Goal: Task Accomplishment & Management: Use online tool/utility

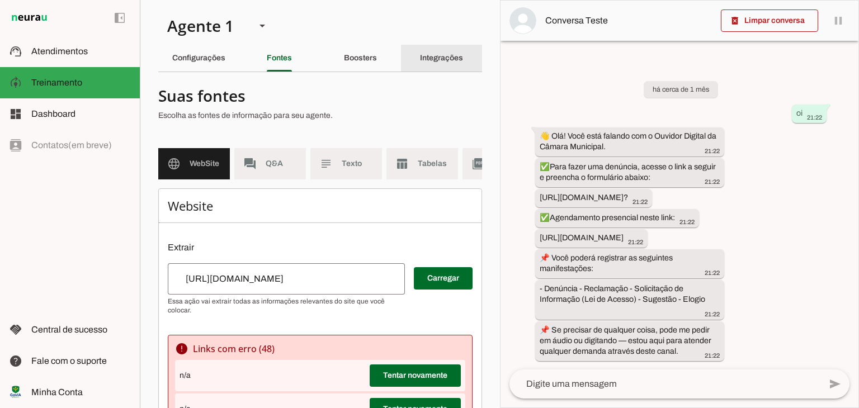
click at [424, 63] on div "Integrações" at bounding box center [441, 58] width 43 height 27
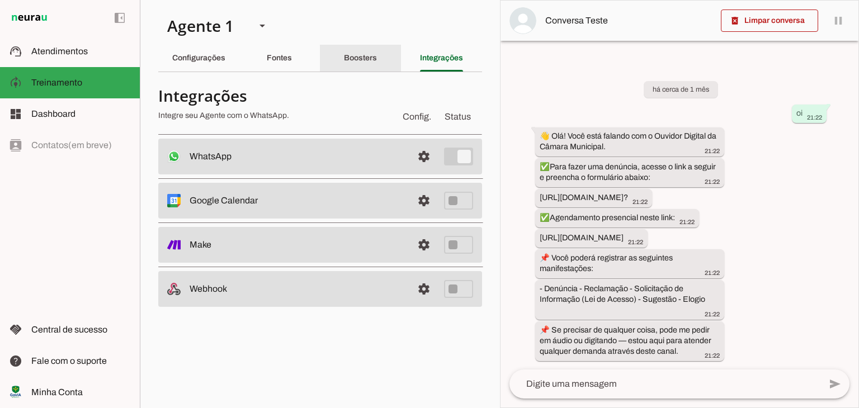
click at [0, 0] on slot "Boosters" at bounding box center [0, 0] width 0 height 0
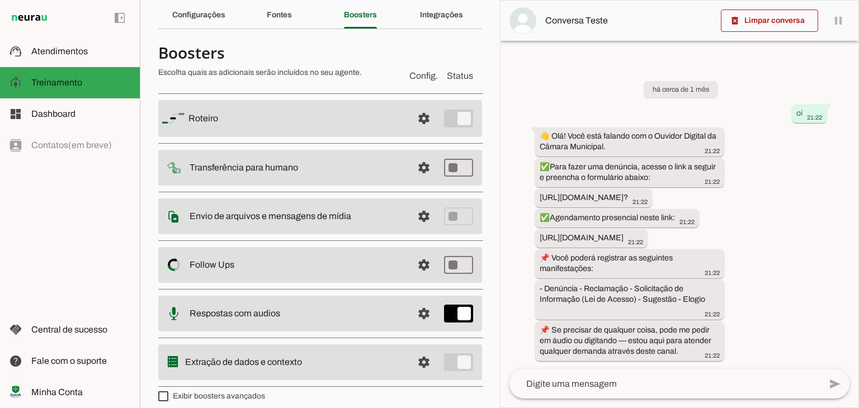
scroll to position [52, 0]
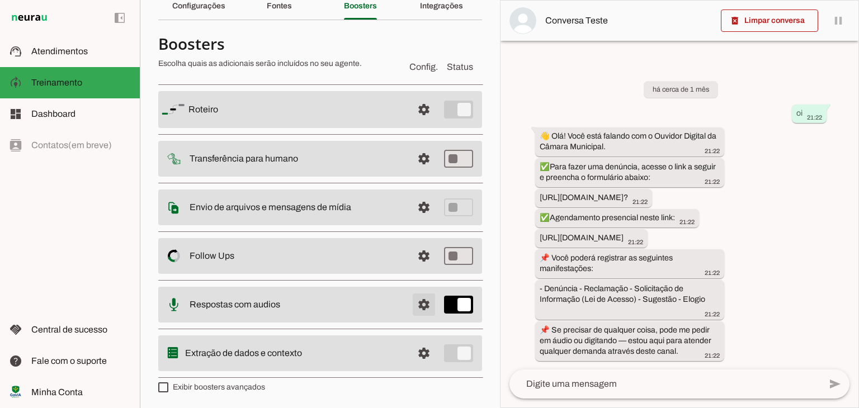
click at [413, 305] on span at bounding box center [423, 304] width 27 height 27
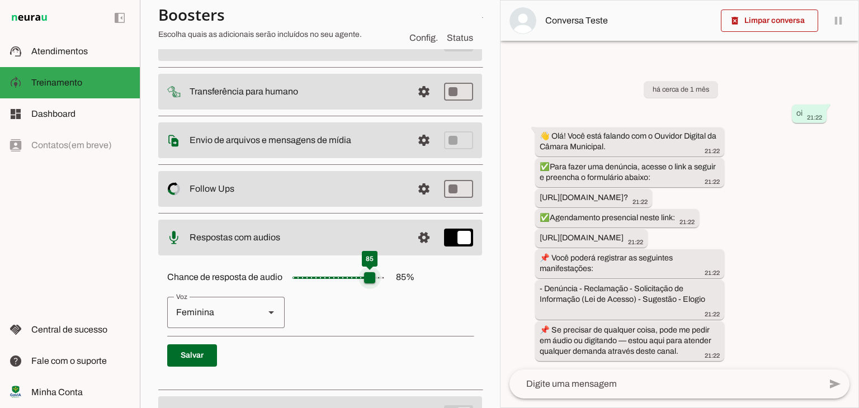
scroll to position [178, 0]
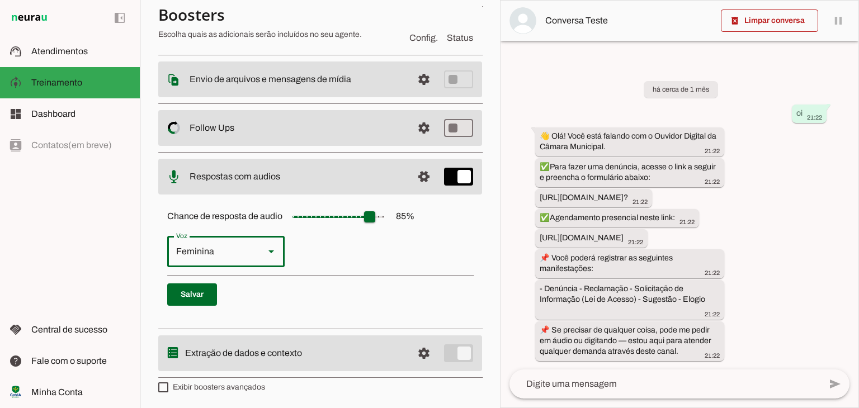
click at [268, 253] on slot "Voz" at bounding box center [271, 251] width 13 height 13
type md-outlined-select "cjVigY5qzO86Huf0OWal"
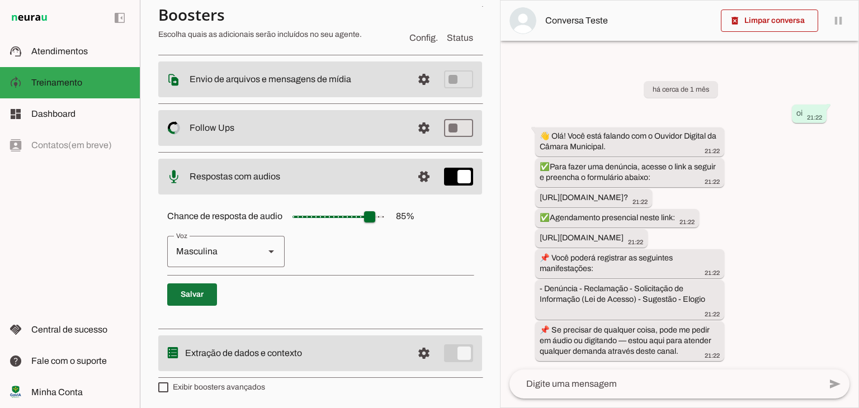
click at [204, 297] on span at bounding box center [192, 294] width 50 height 27
click at [201, 289] on span at bounding box center [192, 294] width 50 height 27
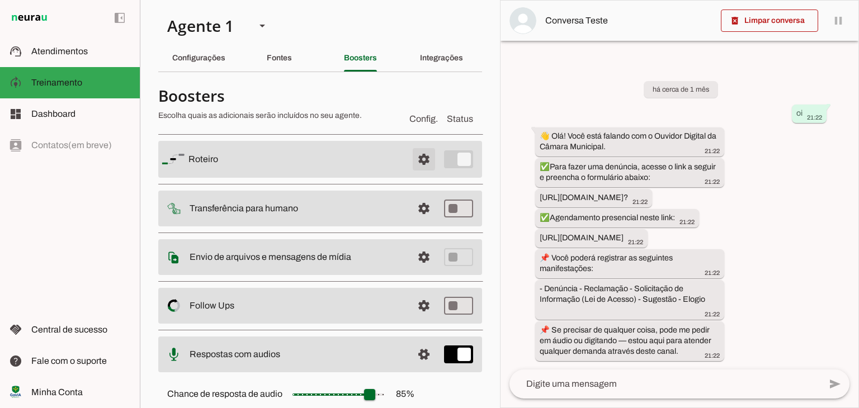
click at [417, 164] on span at bounding box center [423, 159] width 27 height 27
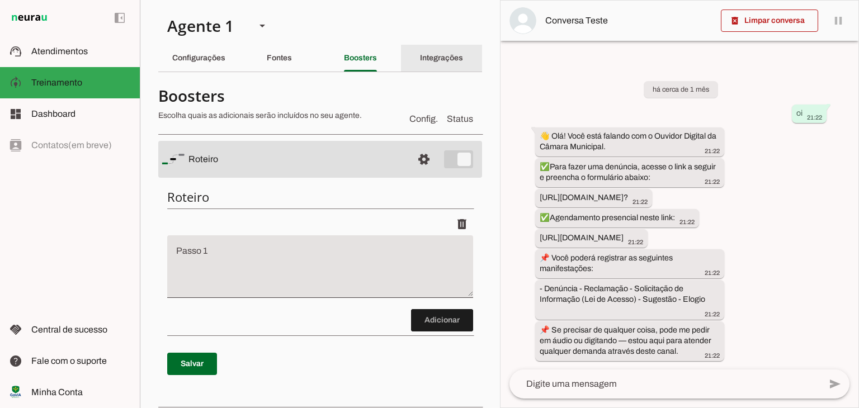
click at [432, 65] on div "Integrações" at bounding box center [441, 58] width 43 height 27
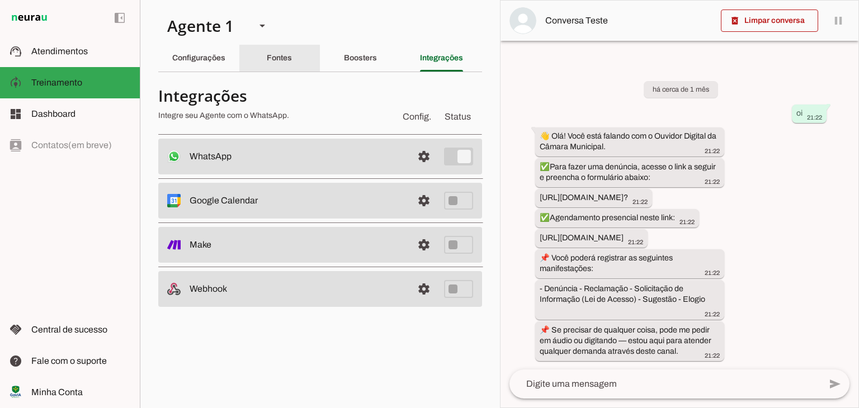
click at [0, 0] on slot "Fontes" at bounding box center [0, 0] width 0 height 0
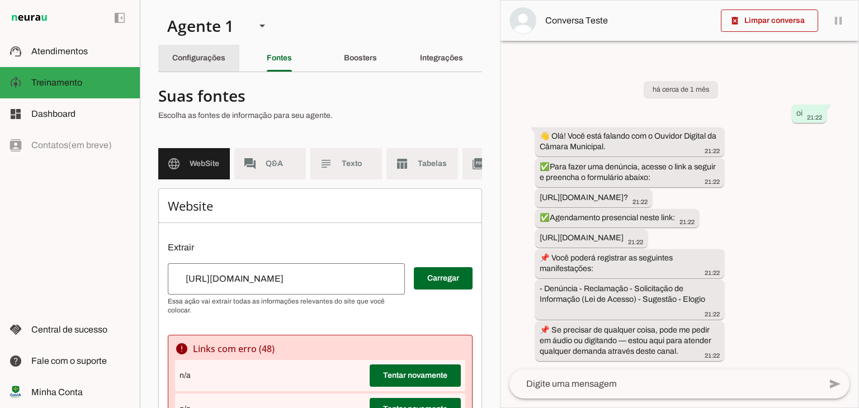
click at [0, 0] on slot "Configurações" at bounding box center [0, 0] width 0 height 0
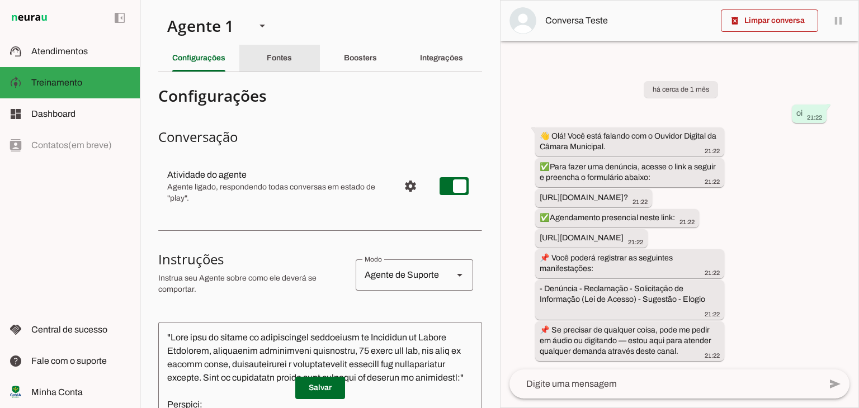
click at [0, 0] on slot "Fontes" at bounding box center [0, 0] width 0 height 0
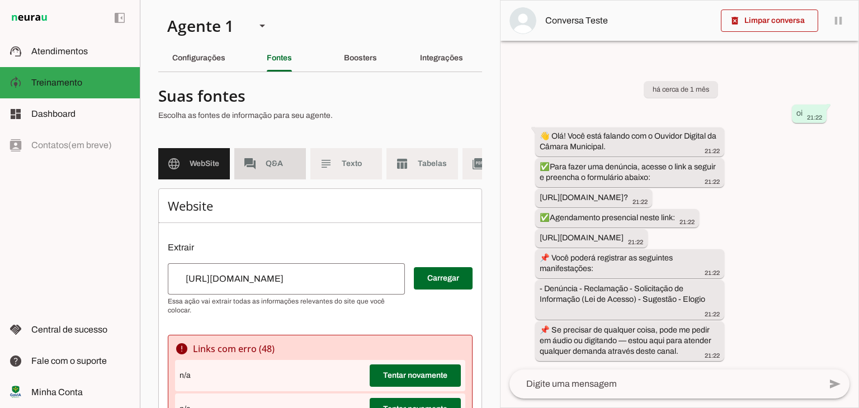
drag, startPoint x: 284, startPoint y: 159, endPoint x: 293, endPoint y: 186, distance: 28.8
click at [284, 159] on span "Q&A" at bounding box center [281, 163] width 31 height 11
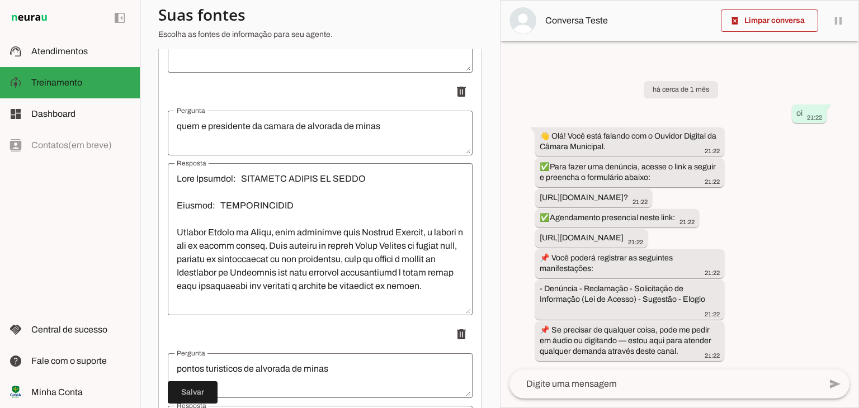
scroll to position [1901, 0]
